Goal: Task Accomplishment & Management: Use online tool/utility

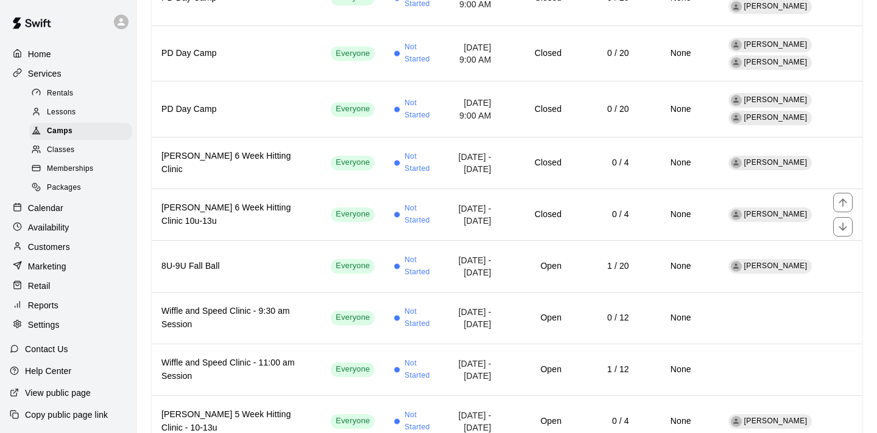
scroll to position [316, 0]
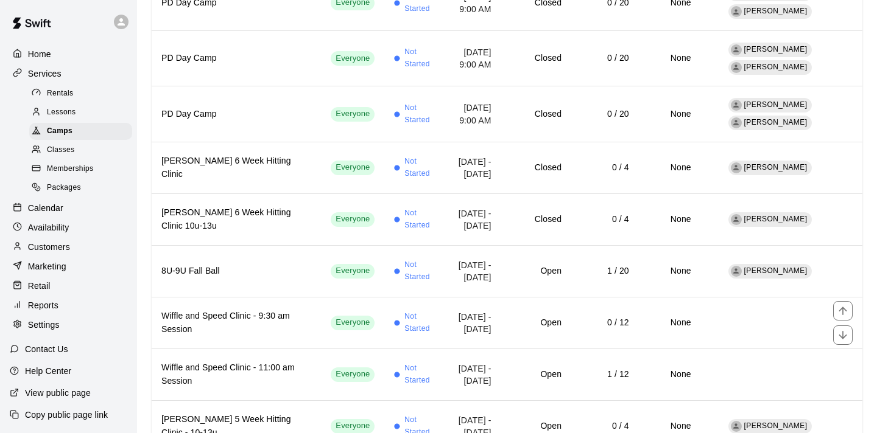
scroll to position [316, 0]
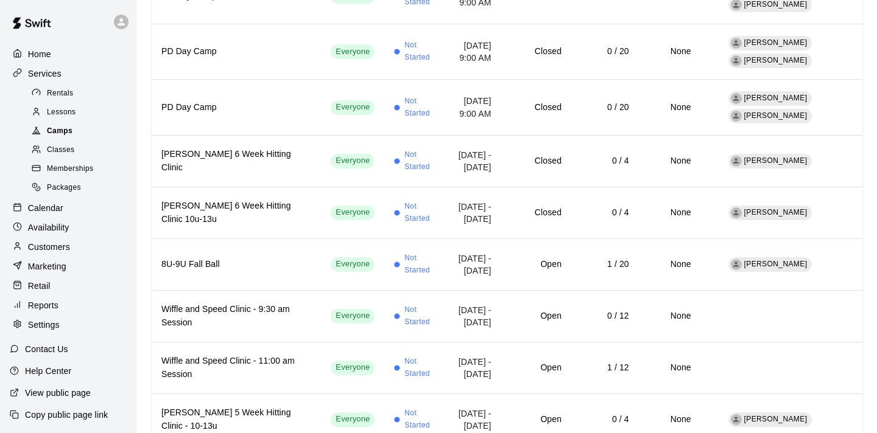
click at [67, 130] on span "Camps" at bounding box center [60, 131] width 26 height 12
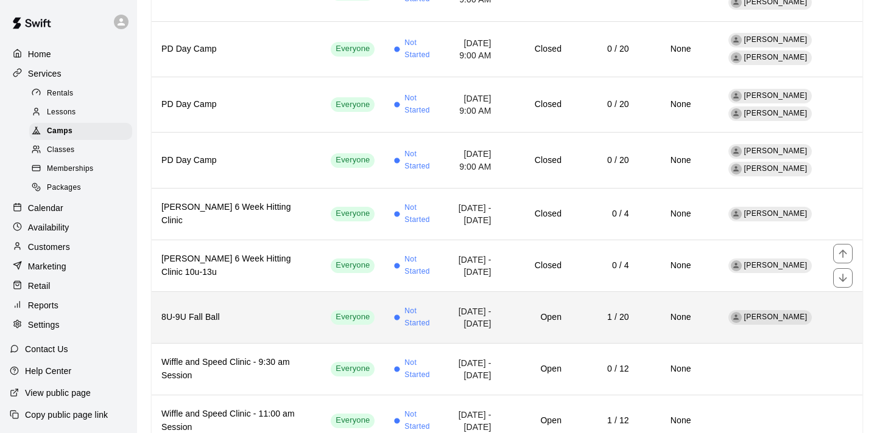
scroll to position [265, 0]
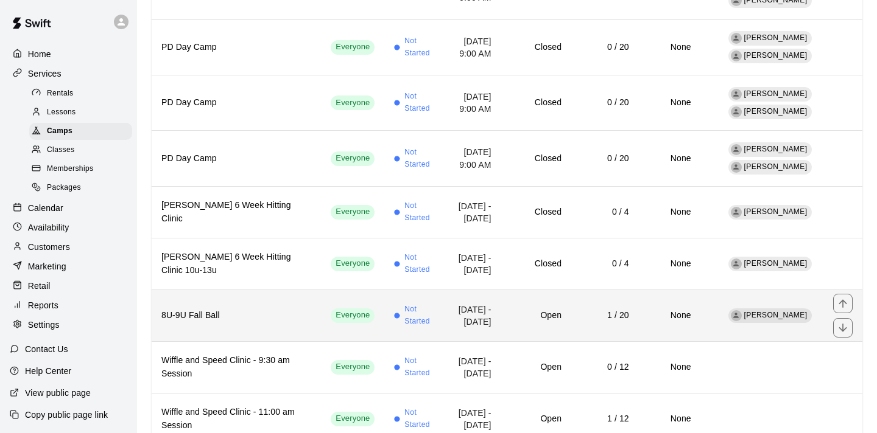
click at [211, 309] on h6 "8U-9U Fall Ball" at bounding box center [236, 315] width 150 height 13
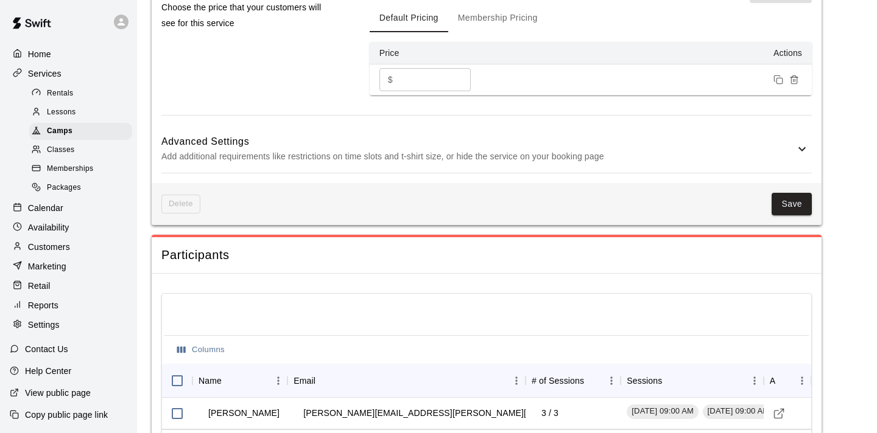
scroll to position [1136, 0]
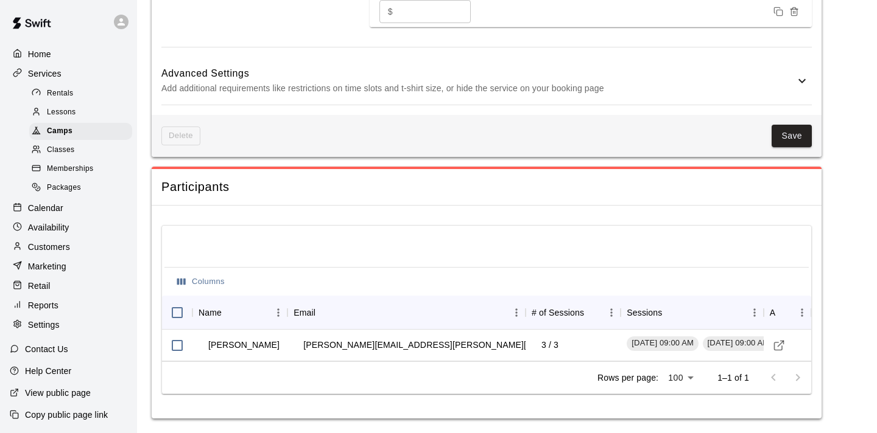
click at [38, 210] on p "Calendar" at bounding box center [45, 208] width 35 height 12
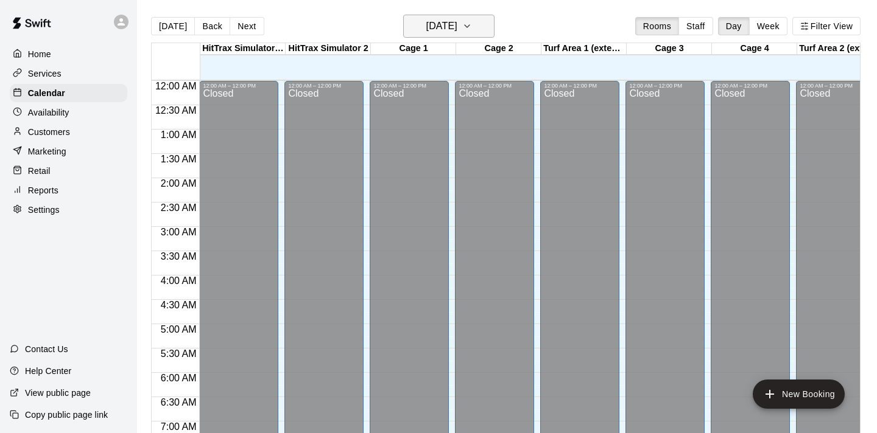
click at [469, 26] on icon "button" at bounding box center [466, 26] width 5 height 2
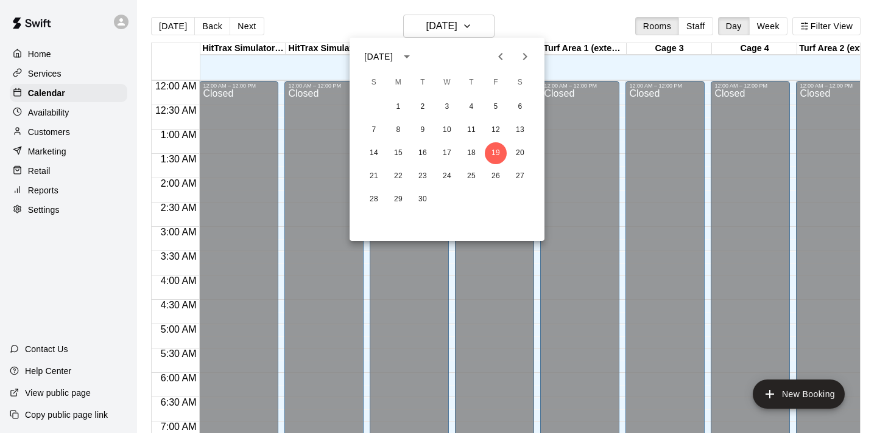
scroll to position [766, 0]
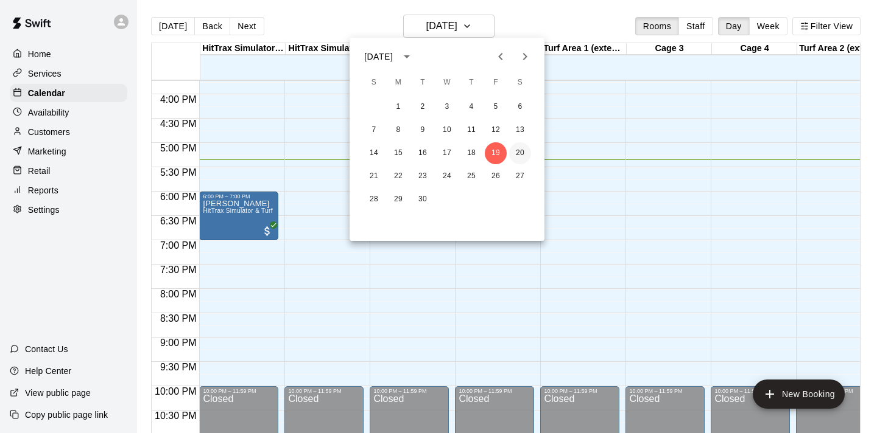
click at [520, 148] on button "20" at bounding box center [520, 153] width 22 height 22
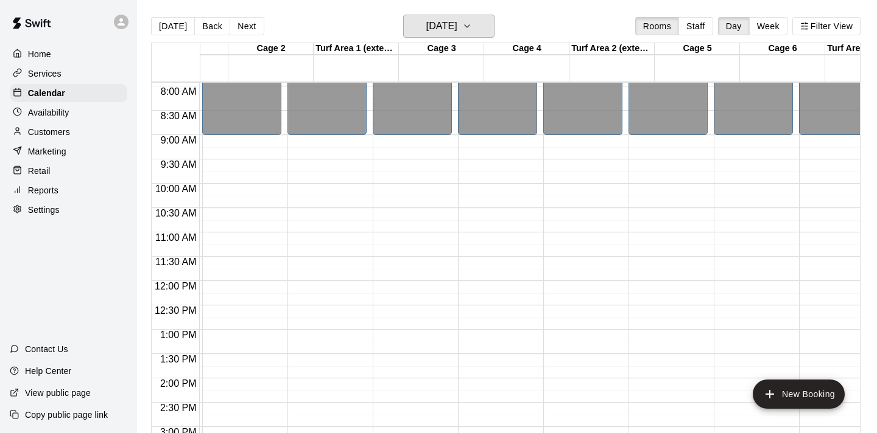
scroll to position [0, 0]
